Goal: Complete application form

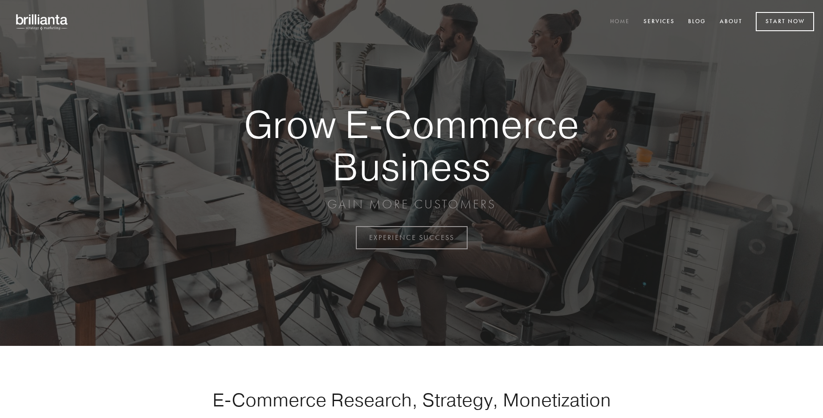
scroll to position [2335, 0]
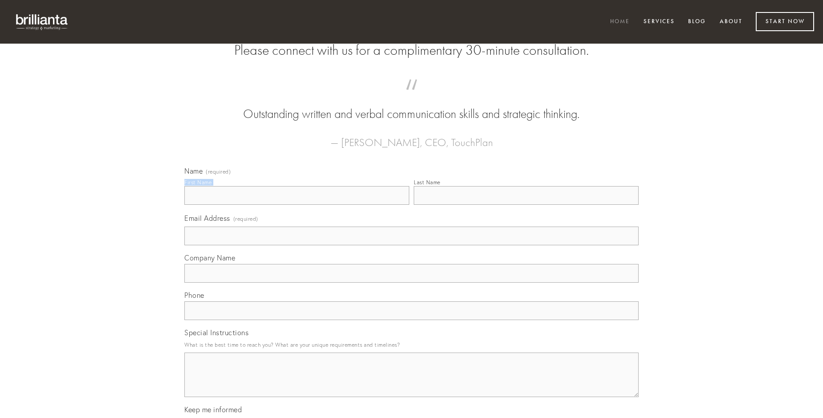
type input "[PERSON_NAME]"
click at [526, 205] on input "Last Name" at bounding box center [526, 195] width 225 height 19
type input "[PERSON_NAME]"
click at [412, 245] on input "Email Address (required)" at bounding box center [411, 236] width 454 height 19
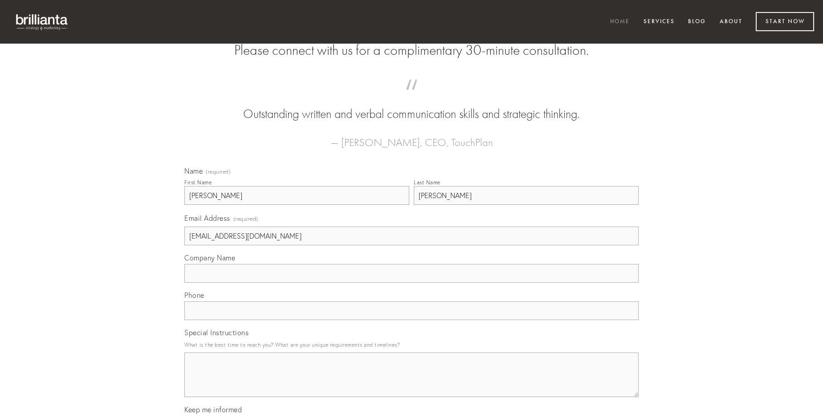
type input "[EMAIL_ADDRESS][DOMAIN_NAME]"
click at [412, 283] on input "Company Name" at bounding box center [411, 273] width 454 height 19
type input "basium"
click at [412, 320] on input "text" at bounding box center [411, 311] width 454 height 19
click at [412, 383] on textarea "Special Instructions" at bounding box center [411, 375] width 454 height 45
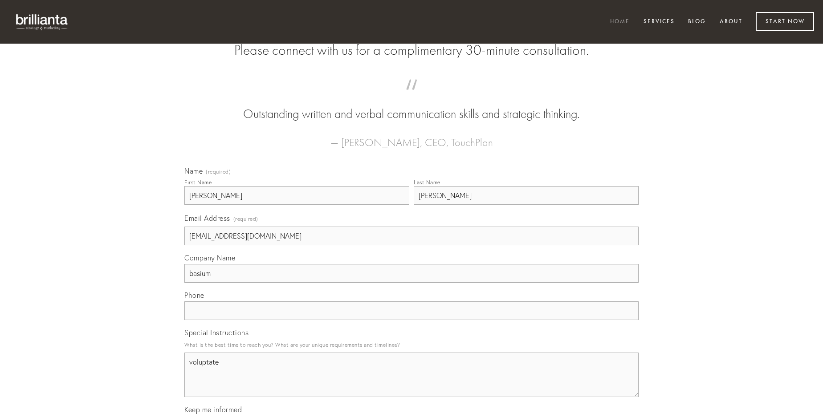
type textarea "voluptate"
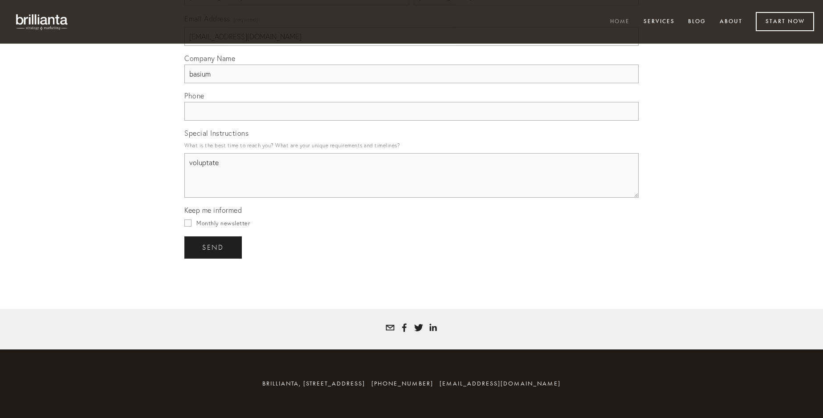
click at [214, 247] on span "send" at bounding box center [213, 248] width 22 height 8
